Goal: Information Seeking & Learning: Learn about a topic

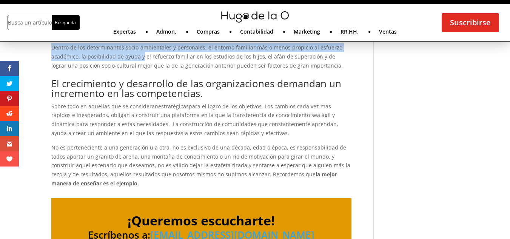
scroll to position [813, 0]
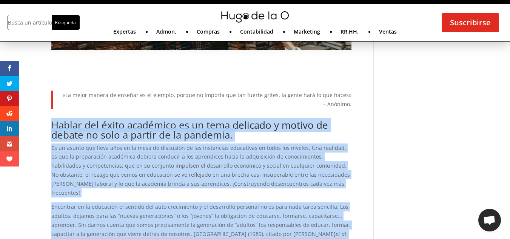
scroll to position [155, 0]
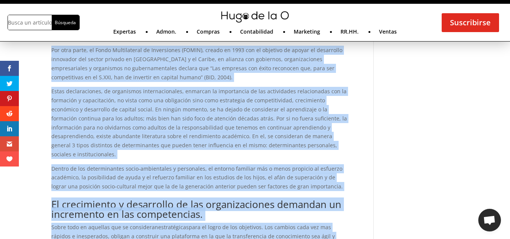
scroll to position [833, 0]
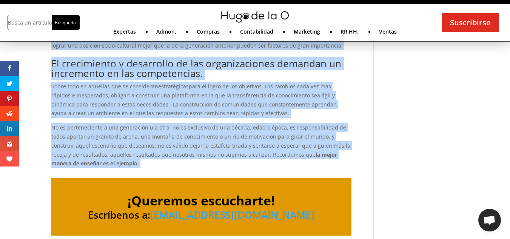
drag, startPoint x: 51, startPoint y: 135, endPoint x: 130, endPoint y: 128, distance: 79.7
copy div "Loremi dol sitam consectet ad el sedd eiusmodt i utlabo et dolore ma aliq e adm…"
click at [262, 123] on p "No es perteneciente a una generación u a otra, no es exclusivo de una década, e…" at bounding box center [201, 145] width 300 height 45
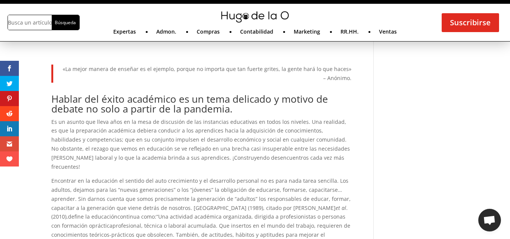
scroll to position [196, 0]
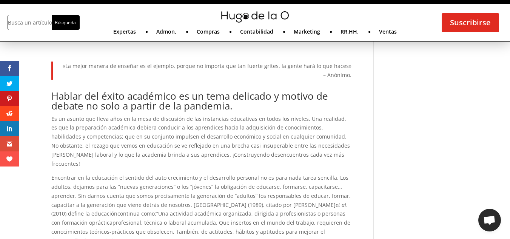
click at [52, 96] on h2 "Hablar del éxito académico es un tema delicado y motivo de debate no solo a par…" at bounding box center [201, 102] width 300 height 23
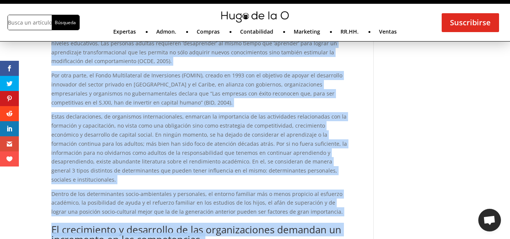
scroll to position [845, 0]
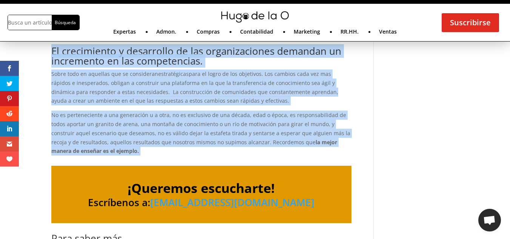
drag, startPoint x: 49, startPoint y: 93, endPoint x: 111, endPoint y: 119, distance: 67.5
drag, startPoint x: 115, startPoint y: 86, endPoint x: 107, endPoint y: 81, distance: 9.7
click at [107, 111] on p "No es perteneciente a una generación u a otra, no es exclusivo de una década, e…" at bounding box center [201, 133] width 300 height 45
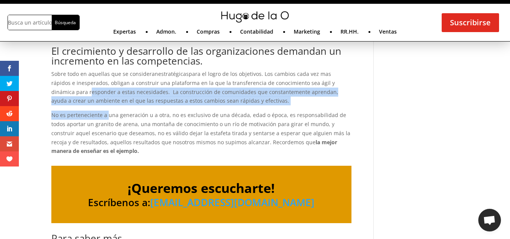
drag, startPoint x: 107, startPoint y: 81, endPoint x: 45, endPoint y: 55, distance: 67.7
click at [56, 70] on p "Sobre todo en aquellas que se consideran estratégicas para el logro de los obje…" at bounding box center [201, 90] width 300 height 41
click at [57, 70] on p "Sobre todo en aquellas que se consideran estratégicas para el logro de los obje…" at bounding box center [201, 90] width 300 height 41
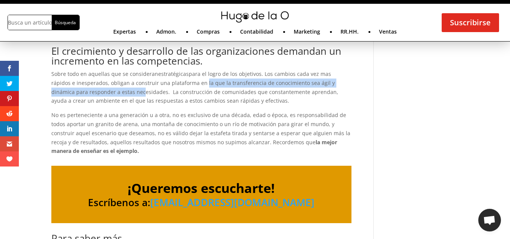
drag, startPoint x: 59, startPoint y: 48, endPoint x: 102, endPoint y: 55, distance: 42.9
click at [103, 70] on p "Sobre todo en aquellas que se consideran estratégicas para el logro de los obje…" at bounding box center [201, 90] width 300 height 41
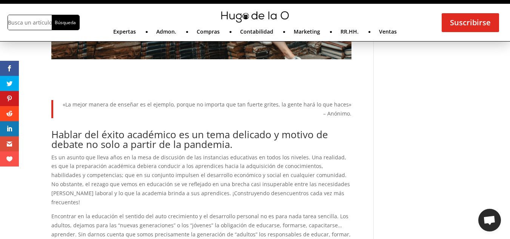
scroll to position [155, 0]
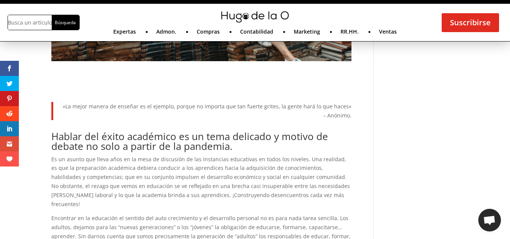
click at [54, 136] on h2 "Hablar del éxito académico es un tema delicado y motivo de debate no solo a par…" at bounding box center [201, 142] width 300 height 23
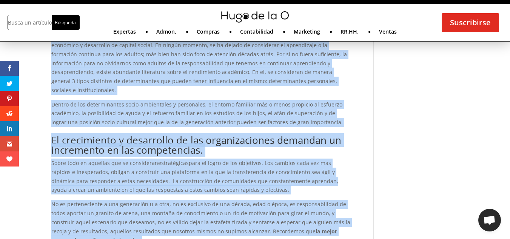
scroll to position [896, 0]
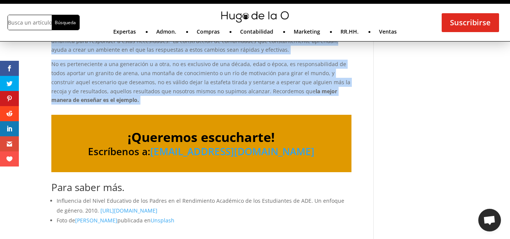
drag, startPoint x: 54, startPoint y: 136, endPoint x: 141, endPoint y: 64, distance: 113.8
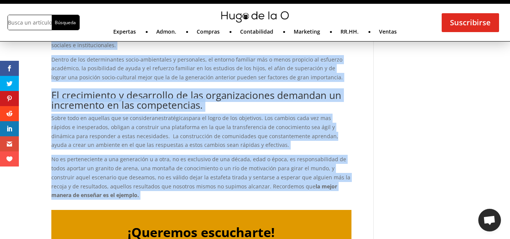
scroll to position [800, 0]
copy div "Loremi dol sitam consectet ad el sedd eiusmodt i utlabo et dolore ma aliq e adm…"
click at [154, 91] on h2 "El crecimiento y desarrollo de las organizaciones demandan un incremento en las…" at bounding box center [201, 102] width 300 height 23
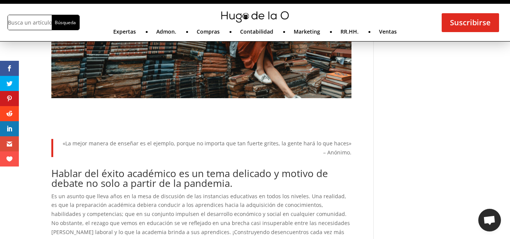
scroll to position [125, 0]
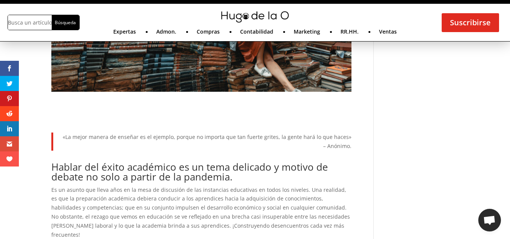
click at [64, 167] on h2 "Hablar del éxito académico es un tema delicado y motivo de debate no solo a par…" at bounding box center [201, 173] width 300 height 23
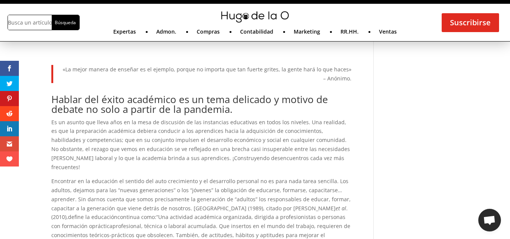
scroll to position [216, 0]
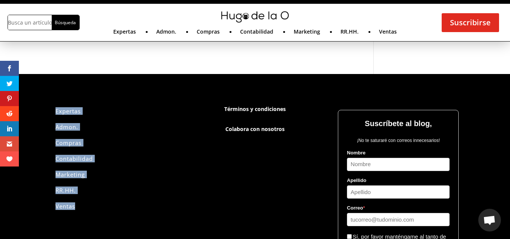
drag, startPoint x: 49, startPoint y: 76, endPoint x: 106, endPoint y: 246, distance: 179.9
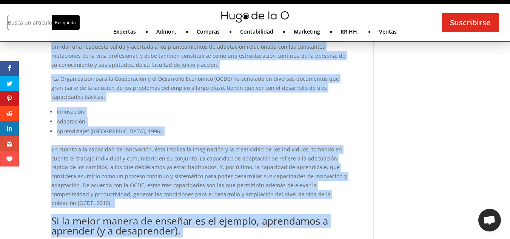
scroll to position [447, 0]
click at [147, 145] on p "En cuanto a la capacidad de innovación, ésta implica la imaginación y la creati…" at bounding box center [201, 176] width 300 height 63
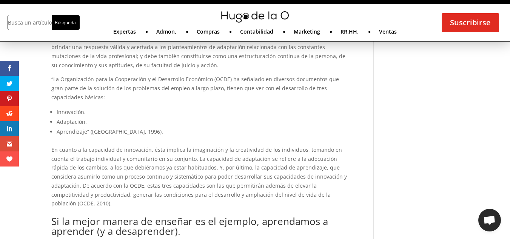
click at [118, 75] on p "“La Organización para la Cooperación y el Desarrollo Económico (OCDE) ha señala…" at bounding box center [201, 91] width 300 height 32
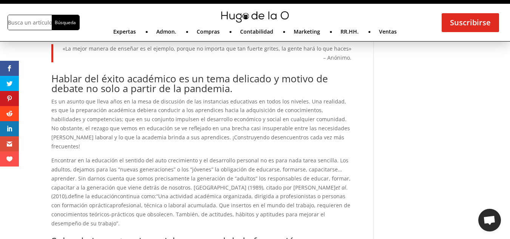
scroll to position [216, 0]
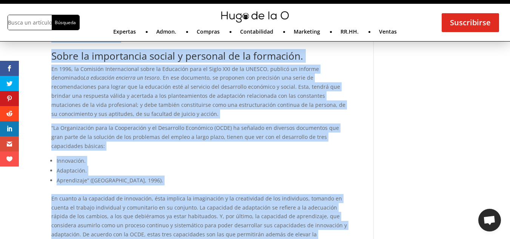
drag, startPoint x: 51, startPoint y: 74, endPoint x: 68, endPoint y: 237, distance: 164.0
click at [68, 237] on div "«La mejor manera de enseñar es el ejemplo, porque no importa que tan fuerte gri…" at bounding box center [201, 226] width 300 height 751
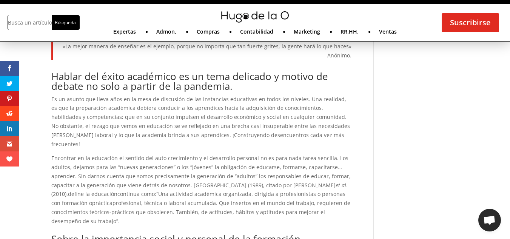
scroll to position [216, 0]
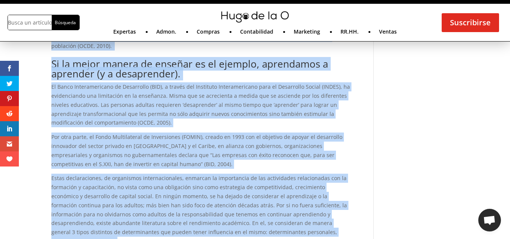
drag, startPoint x: 49, startPoint y: 75, endPoint x: 86, endPoint y: 247, distance: 176.6
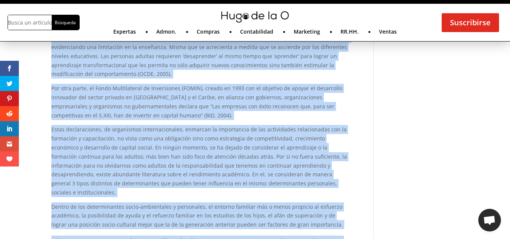
copy div "Loremi dol sitam consectet ad el sedd eiusmodt i utlabo et dolore ma aliq e adm…"
